Goal: Transaction & Acquisition: Obtain resource

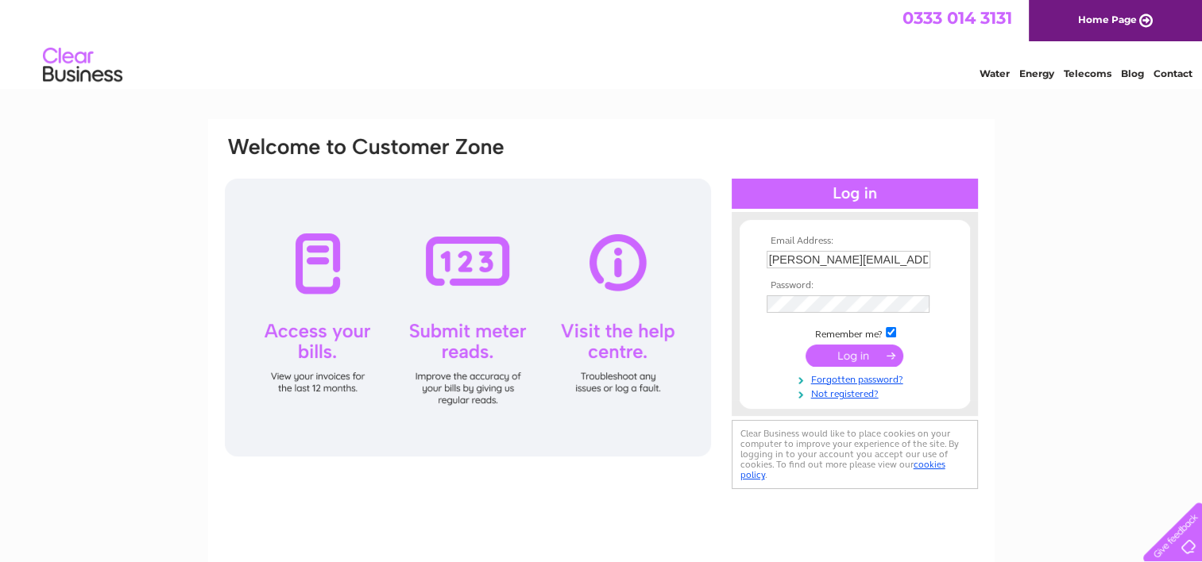
click at [842, 249] on td "lindsays@weareboxfish.com" at bounding box center [854, 259] width 184 height 25
click at [811, 260] on input "lindsays@weareboxfish.com" at bounding box center [848, 259] width 164 height 17
click at [811, 260] on input "lindsays@weareboxfish.com" at bounding box center [848, 260] width 165 height 19
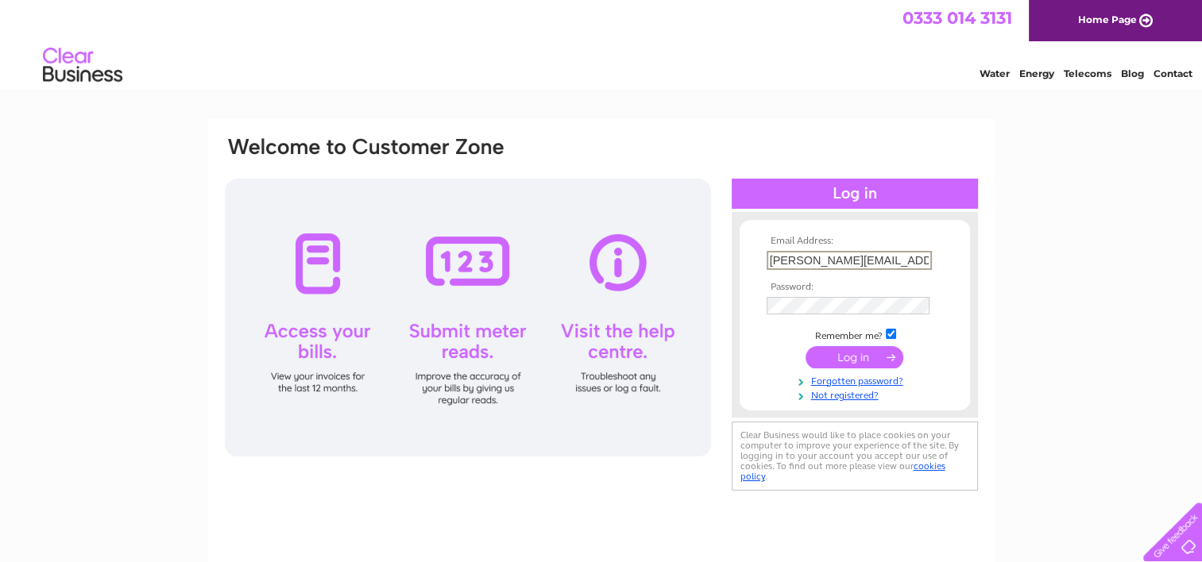
paste input "amanda.cleland@businesscostconsultants.co.uk"
type input "amanda.cleland@businesscostconsultants.co.uk"
click at [805, 345] on input "submit" at bounding box center [854, 356] width 98 height 22
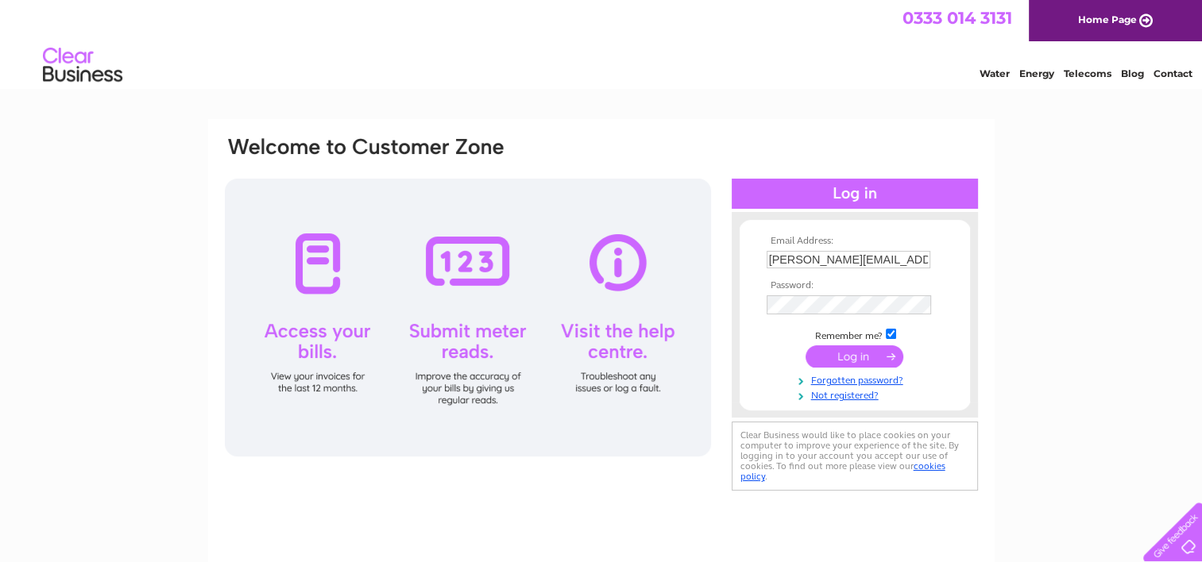
click at [961, 272] on form "Email Address: amanda.cleland@businesscostconsultants.co.uk Password:" at bounding box center [854, 319] width 230 height 166
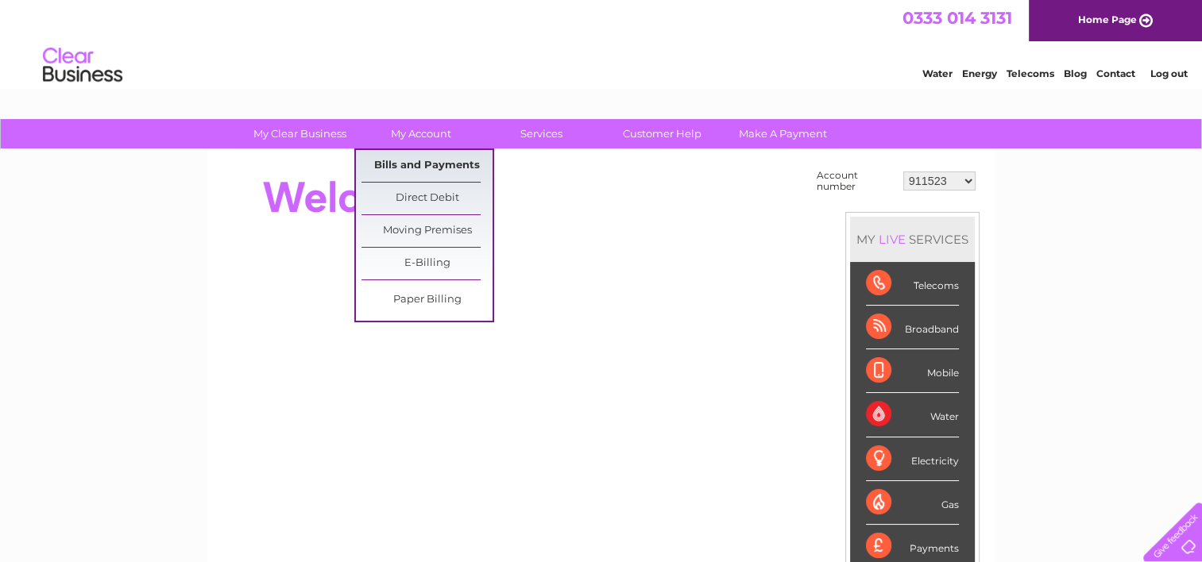
click at [426, 160] on link "Bills and Payments" at bounding box center [426, 166] width 131 height 32
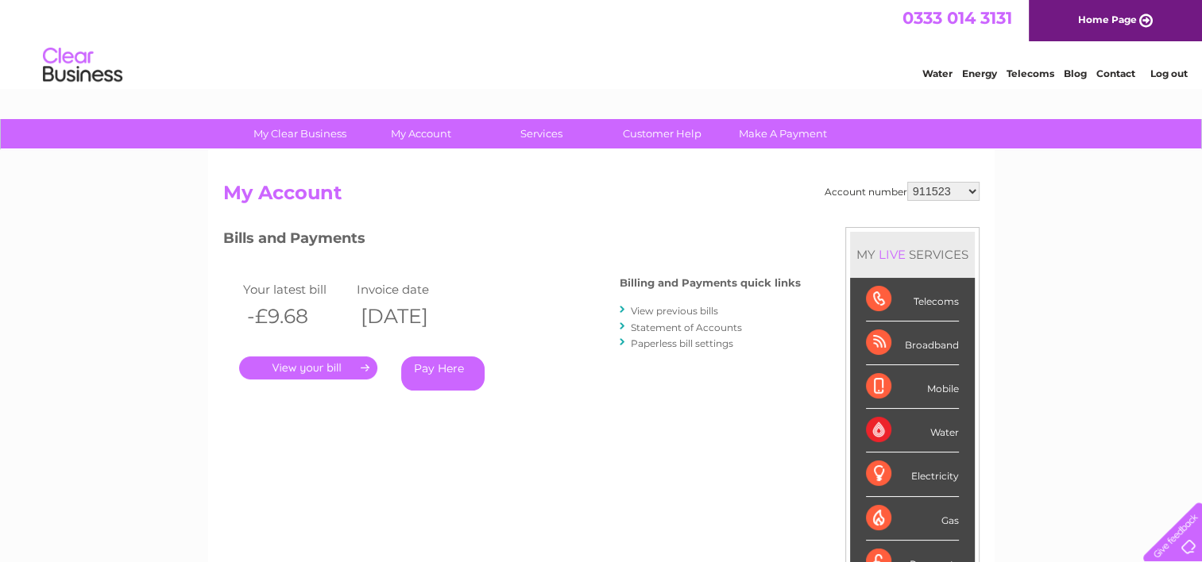
click at [308, 381] on div "Your latest bill Invoice date -£9.68 [DATE] . Pay Here" at bounding box center [397, 338] width 349 height 151
click at [309, 365] on link "." at bounding box center [308, 368] width 138 height 23
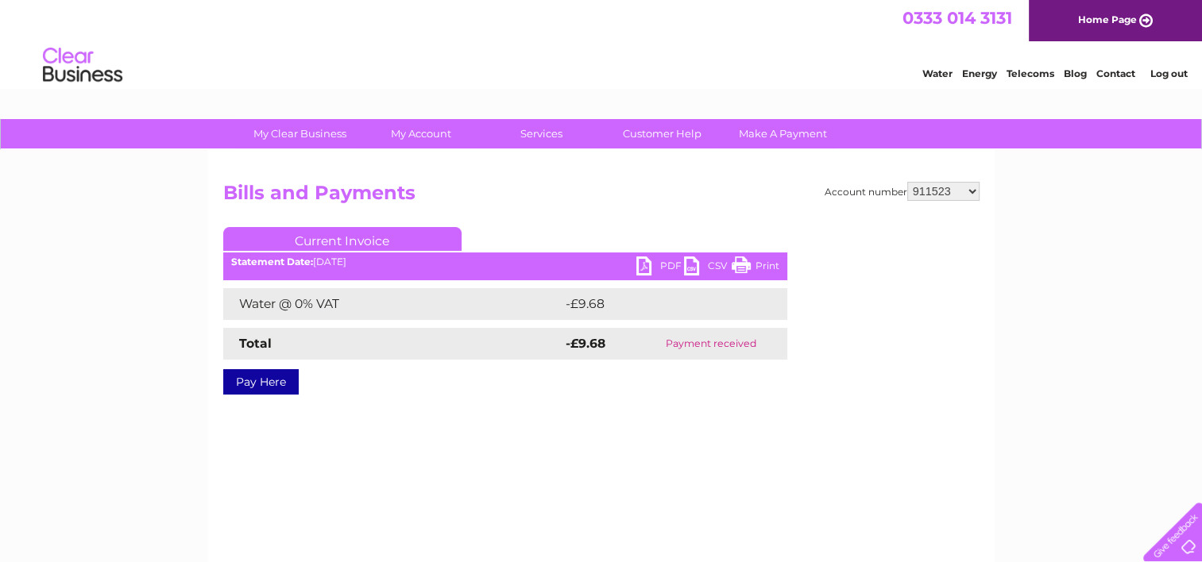
click at [947, 179] on div "Account number 911523 916669 918476 945345 950505 952003 954654 954656 954658 9…" at bounding box center [601, 372] width 786 height 445
click at [949, 189] on select "911523 916669 918476 945345 950505 952003 954654 954656 954658 954662 954663 95…" at bounding box center [943, 191] width 72 height 19
select select "1083782"
click at [907, 182] on select "911523 916669 918476 945345 950505 952003 954654 954656 954658 954662 954663 95…" at bounding box center [943, 191] width 72 height 19
click at [1007, 187] on div "My Clear Business Login Details My Details My Preferences Link Account My Accou…" at bounding box center [601, 492] width 1202 height 747
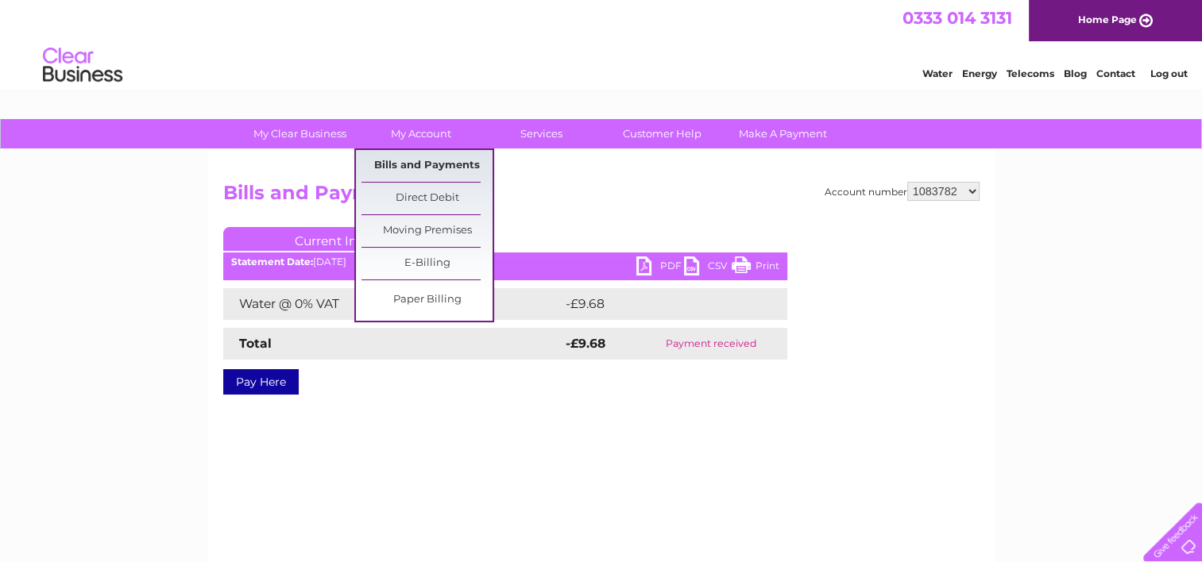
click at [412, 164] on link "Bills and Payments" at bounding box center [426, 166] width 131 height 32
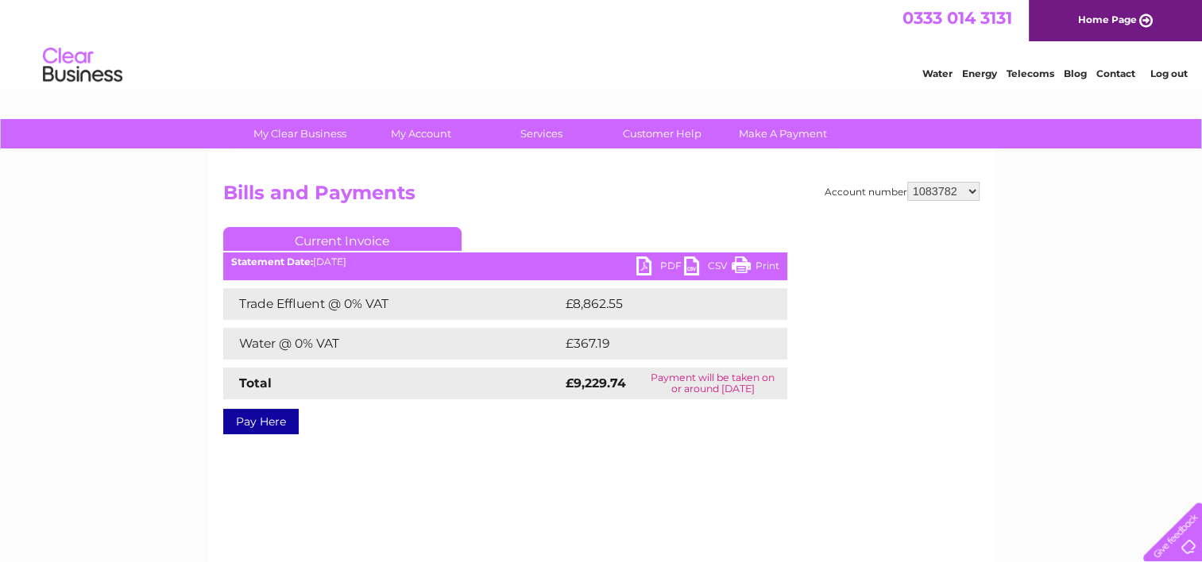
click at [662, 264] on link "PDF" at bounding box center [660, 268] width 48 height 23
